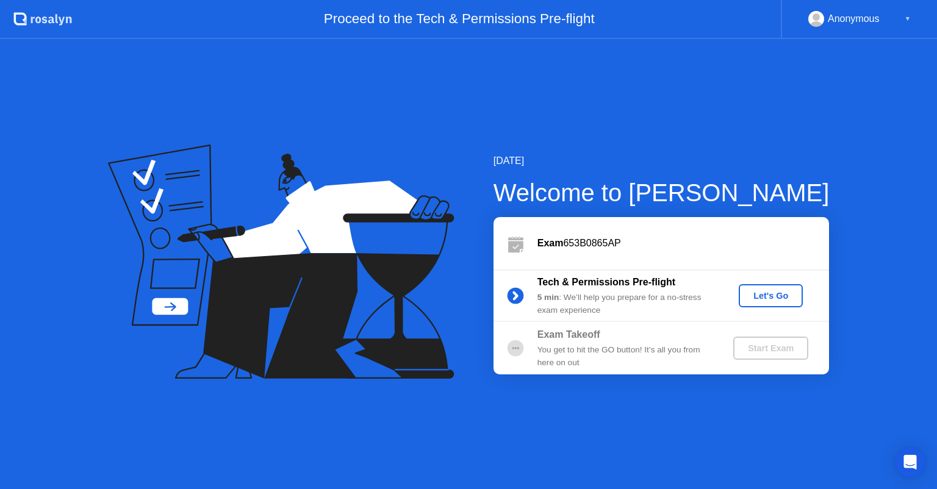
drag, startPoint x: 504, startPoint y: 383, endPoint x: 532, endPoint y: 415, distance: 41.9
click at [532, 415] on div "[DATE] Welcome to [PERSON_NAME] Exam 653B0865AP Tech & Permissions Pre-flight 5…" at bounding box center [468, 264] width 937 height 450
click at [395, 242] on icon at bounding box center [281, 262] width 346 height 235
click at [774, 295] on div "Let's Go" at bounding box center [770, 296] width 54 height 10
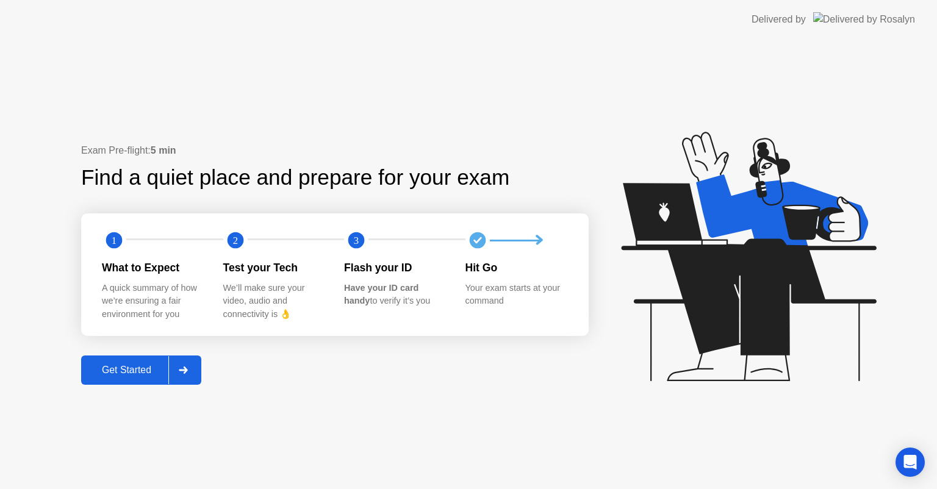
click at [138, 371] on div "Get Started" at bounding box center [127, 370] width 84 height 11
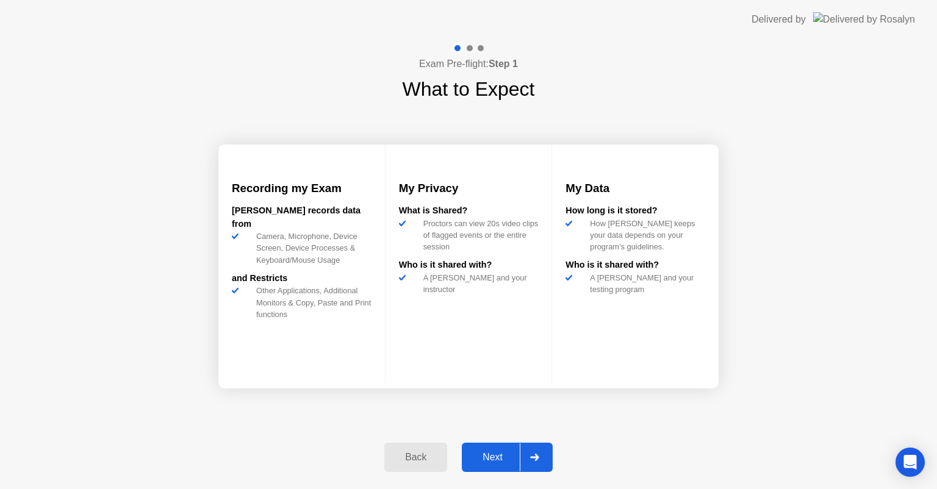
click at [496, 458] on div "Next" at bounding box center [492, 457] width 54 height 11
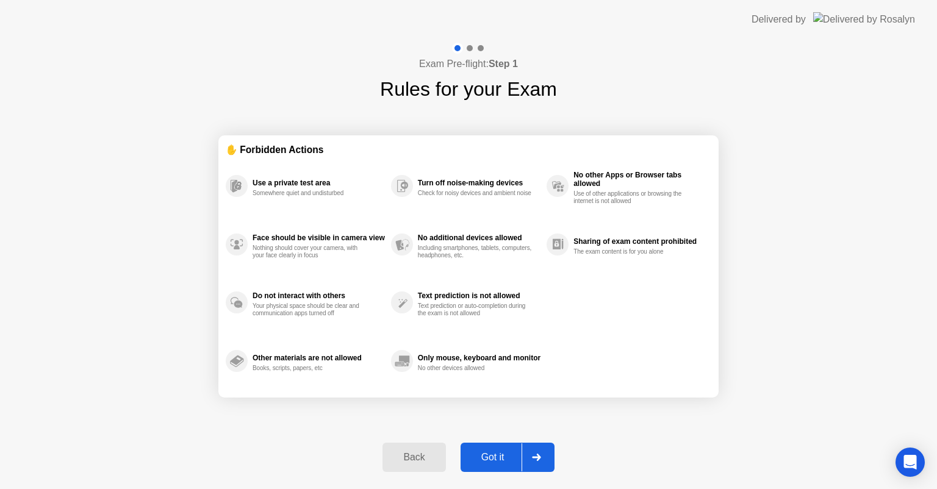
click at [495, 455] on div "Got it" at bounding box center [492, 457] width 57 height 11
select select "**********"
select select "*******"
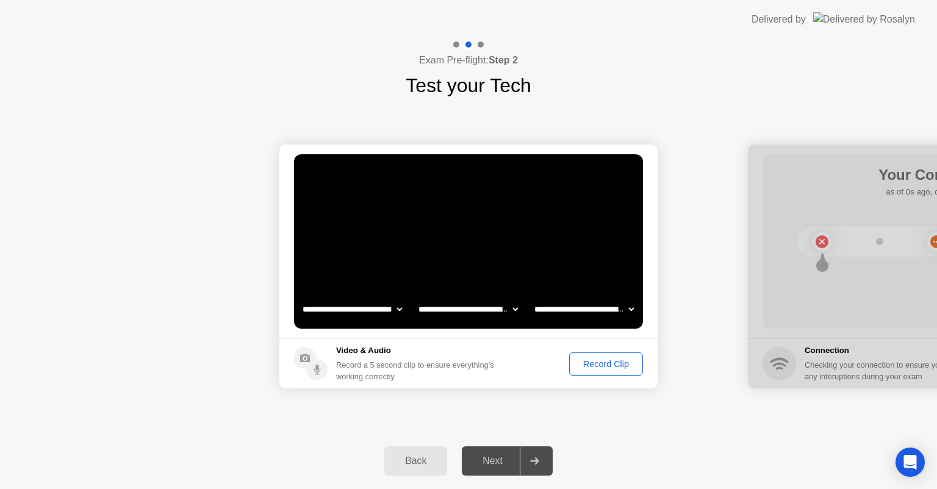
click at [604, 368] on div "Record Clip" at bounding box center [605, 364] width 65 height 10
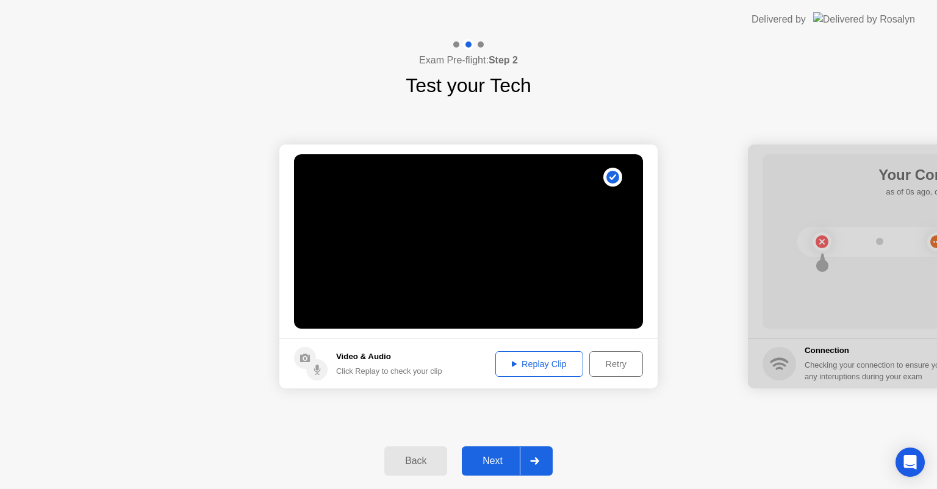
click at [553, 368] on div "Replay Clip" at bounding box center [538, 364] width 79 height 10
click at [497, 451] on button "Next" at bounding box center [507, 460] width 91 height 29
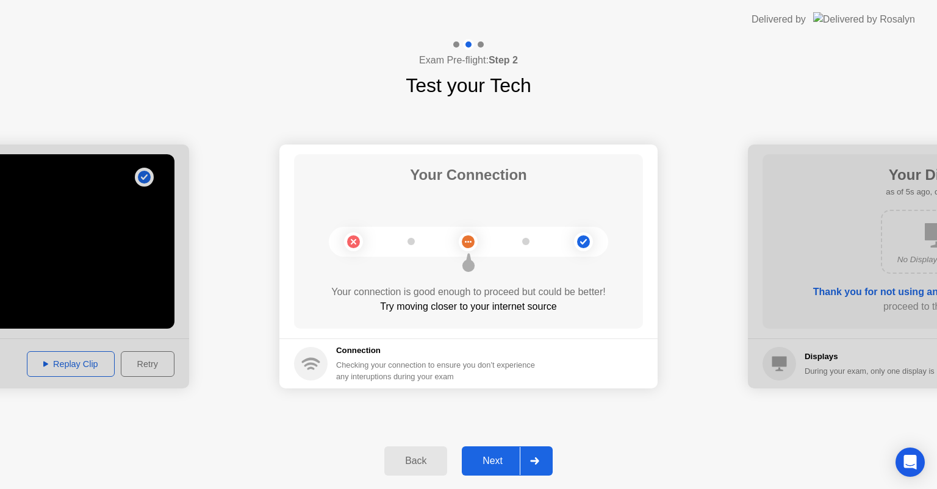
click at [493, 461] on div "Next" at bounding box center [492, 461] width 54 height 11
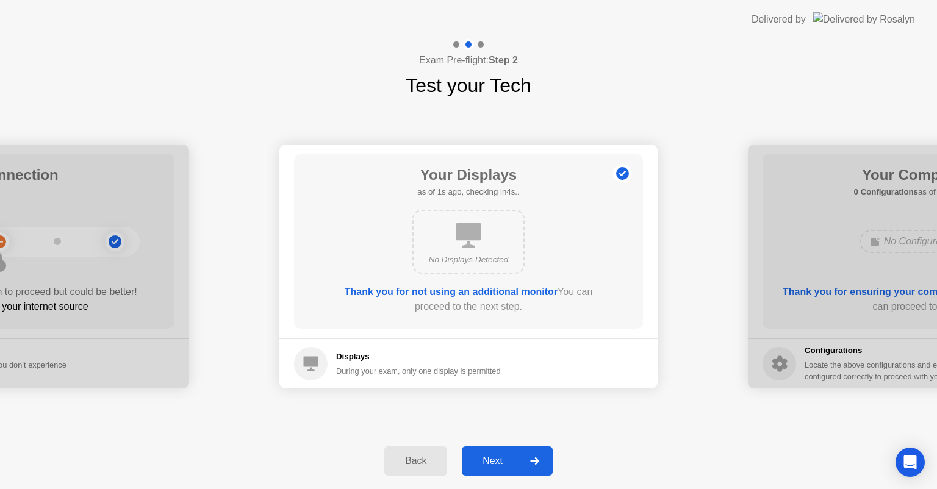
click at [493, 461] on div "Next" at bounding box center [492, 461] width 54 height 11
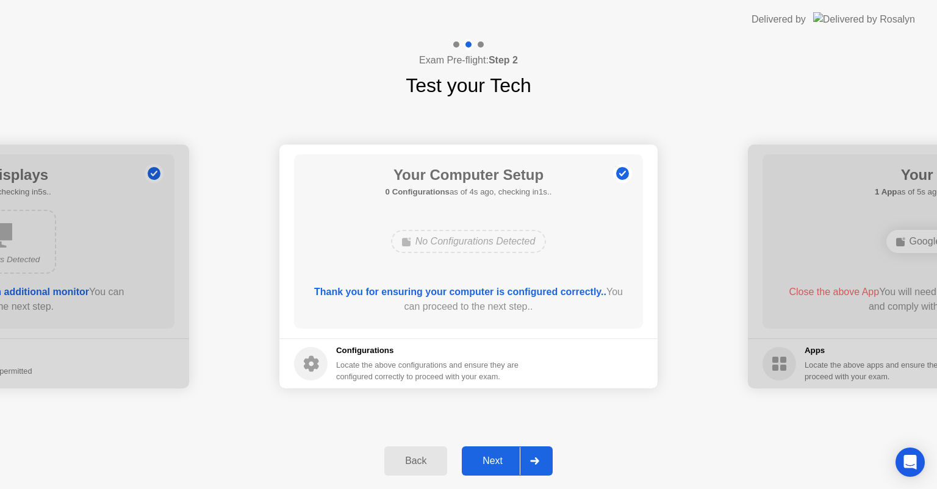
click at [481, 456] on div "Next" at bounding box center [492, 461] width 54 height 11
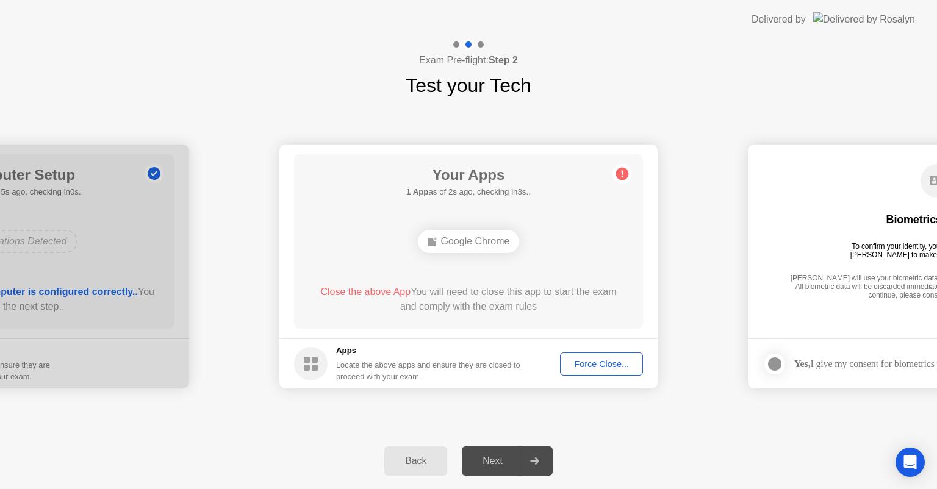
click at [490, 464] on div "Next" at bounding box center [492, 461] width 54 height 11
click at [589, 363] on div "Force Close..." at bounding box center [601, 364] width 74 height 10
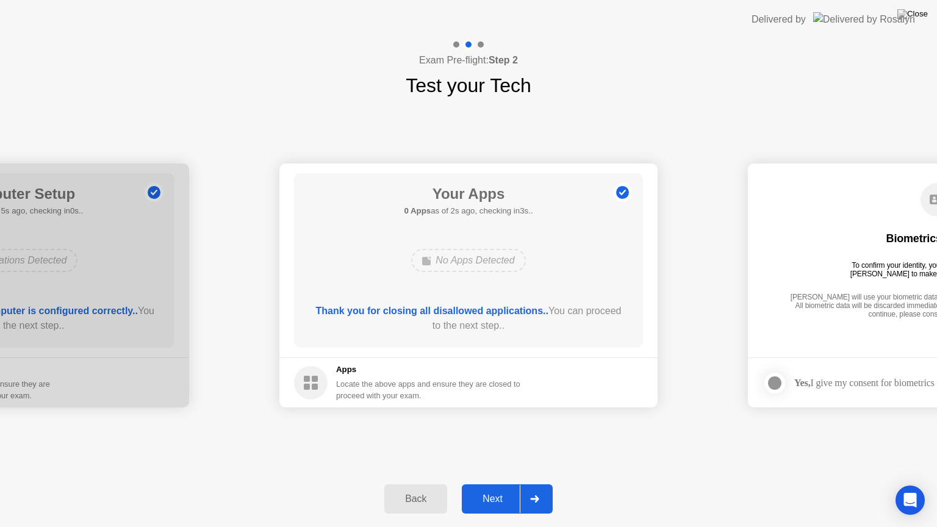
click at [485, 489] on div "Next" at bounding box center [492, 498] width 54 height 11
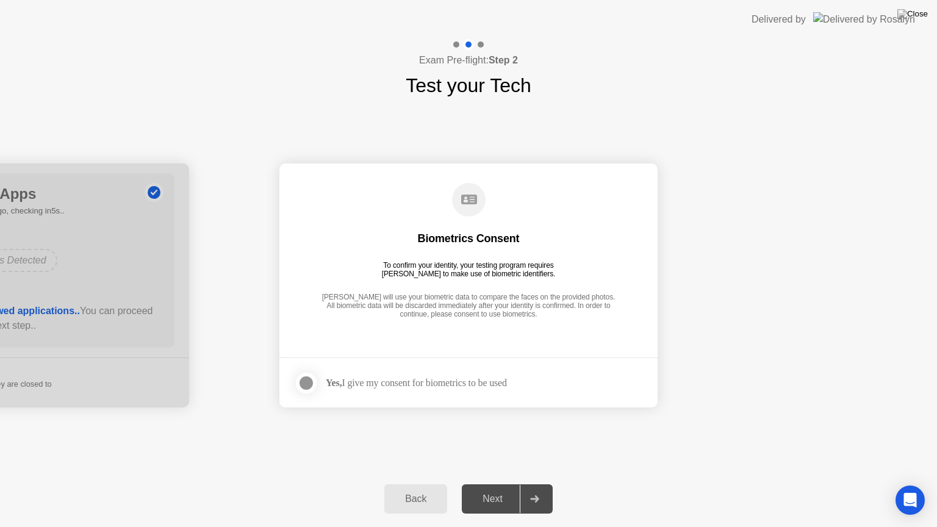
click at [485, 489] on div "Next" at bounding box center [492, 498] width 54 height 11
click at [456, 384] on div "Yes, I give my consent for biometrics to be used" at bounding box center [416, 383] width 181 height 12
click at [307, 384] on div at bounding box center [306, 383] width 15 height 15
click at [481, 489] on div "Next" at bounding box center [492, 498] width 54 height 11
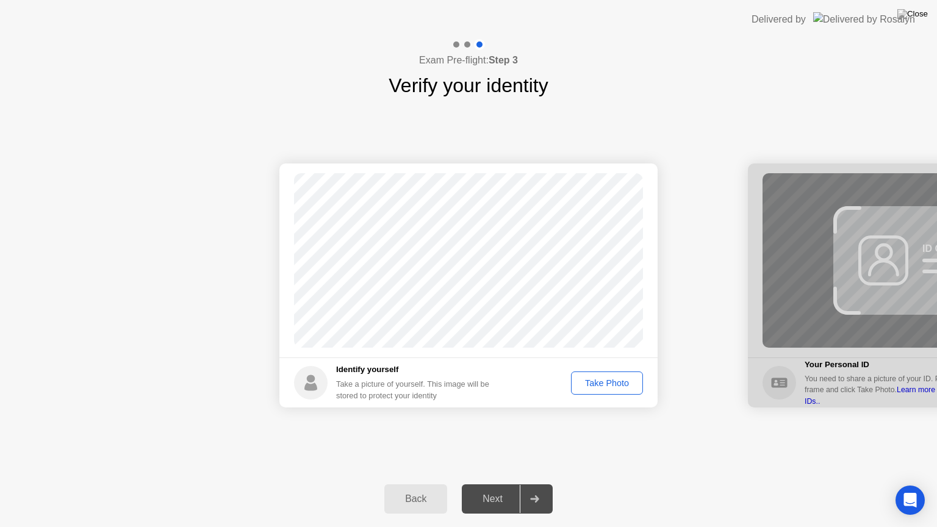
click at [598, 388] on div "Take Photo" at bounding box center [606, 383] width 63 height 10
click at [598, 388] on div "Retake" at bounding box center [615, 383] width 48 height 10
click at [598, 388] on div "Take Photo" at bounding box center [606, 383] width 63 height 10
click at [488, 489] on div "Next" at bounding box center [492, 498] width 54 height 11
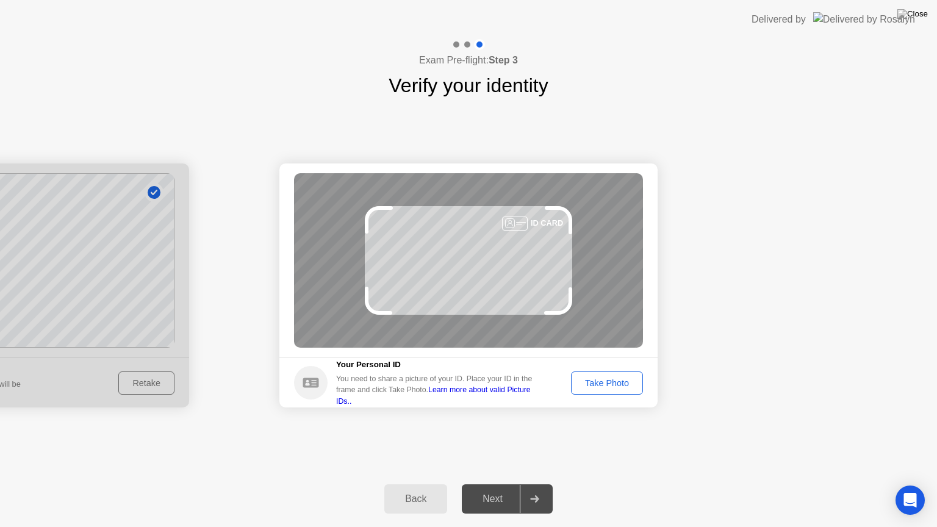
click at [614, 380] on div "Take Photo" at bounding box center [606, 383] width 63 height 10
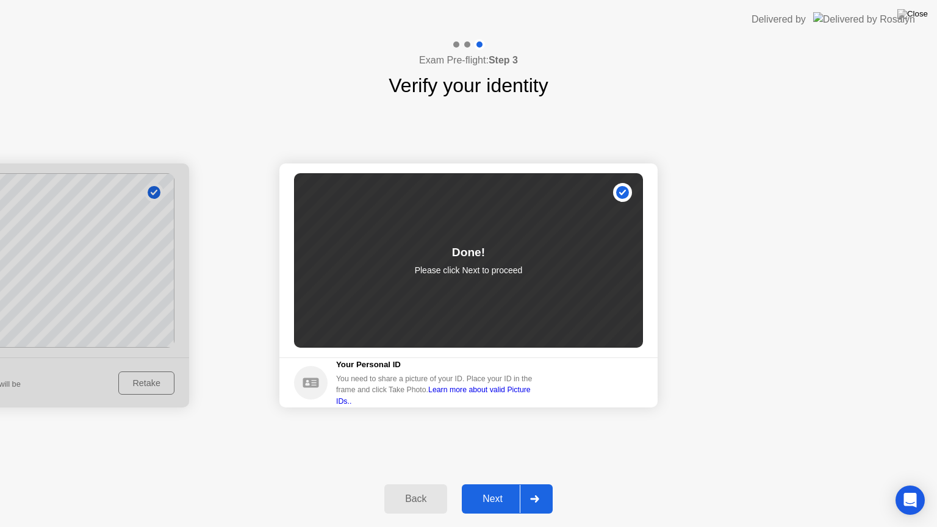
click at [477, 489] on div "Next" at bounding box center [492, 498] width 54 height 11
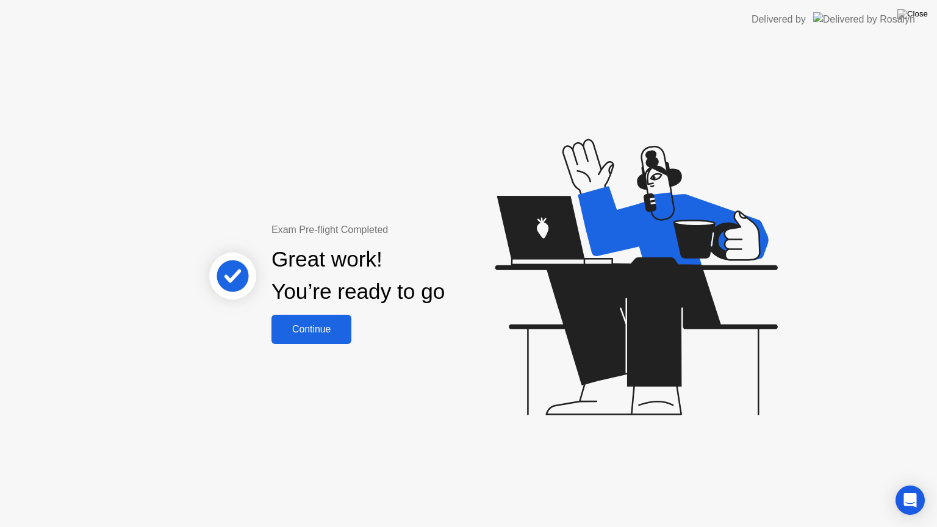
click at [295, 331] on div "Continue" at bounding box center [311, 329] width 73 height 11
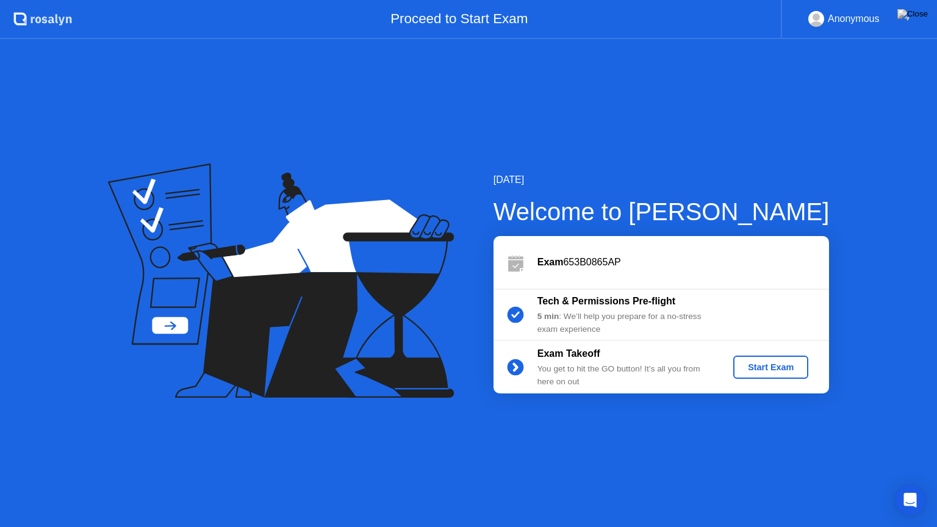
click at [778, 363] on div "Start Exam" at bounding box center [770, 367] width 65 height 10
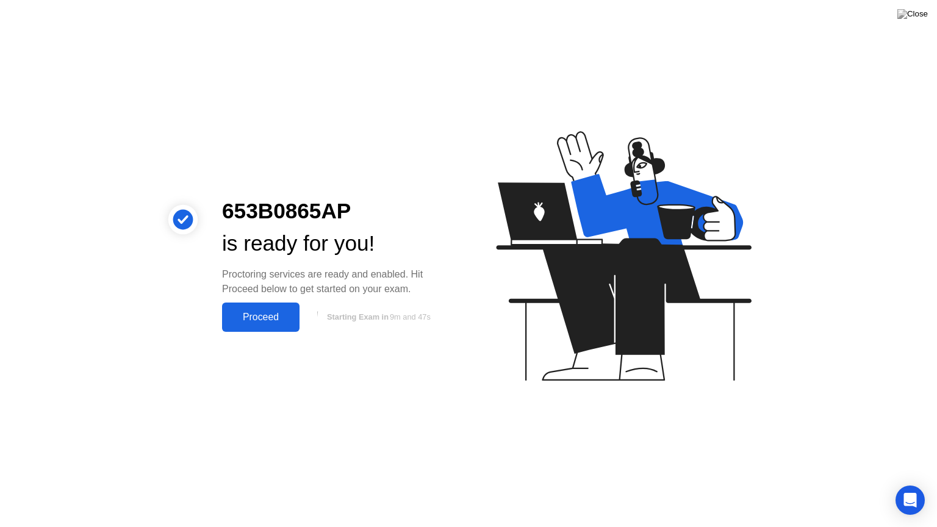
click at [261, 317] on div "Proceed" at bounding box center [261, 317] width 70 height 11
